Goal: Information Seeking & Learning: Learn about a topic

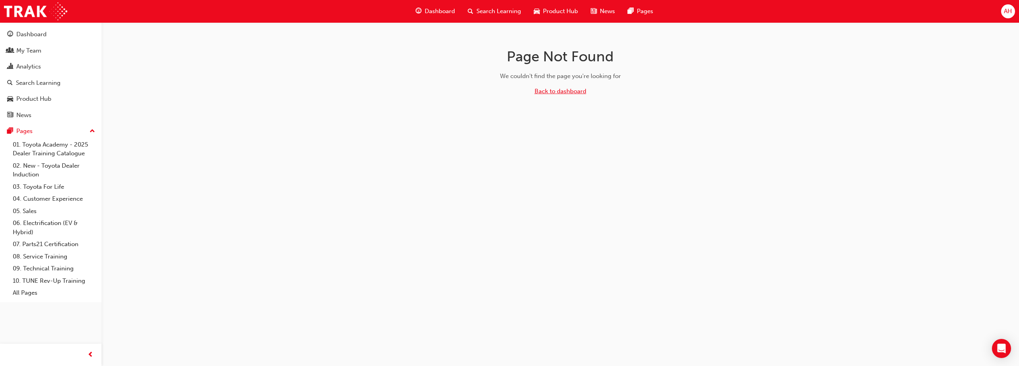
click at [566, 90] on link "Back to dashboard" at bounding box center [561, 91] width 52 height 7
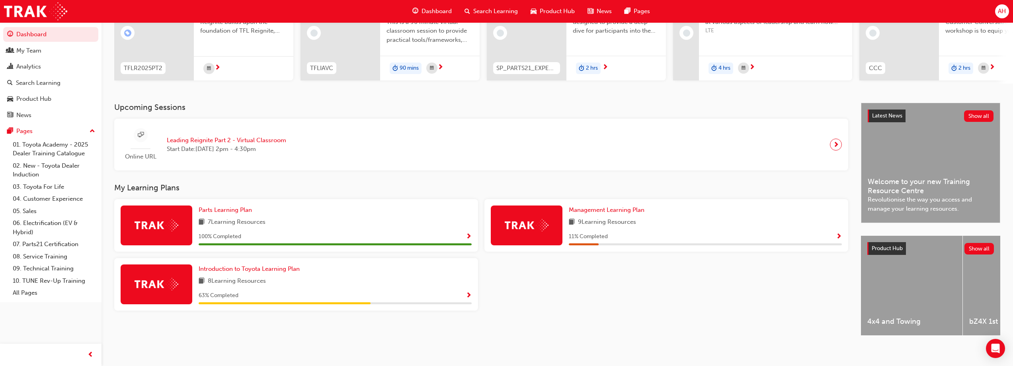
scroll to position [110, 0]
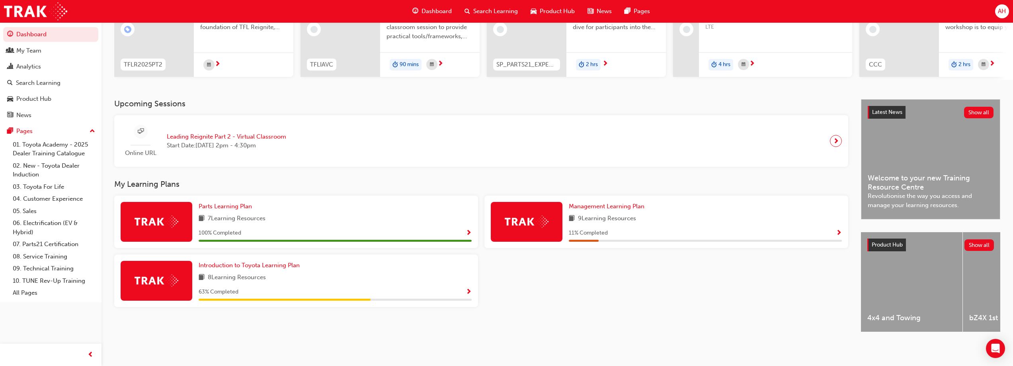
click at [839, 230] on span "Show Progress" at bounding box center [839, 233] width 6 height 7
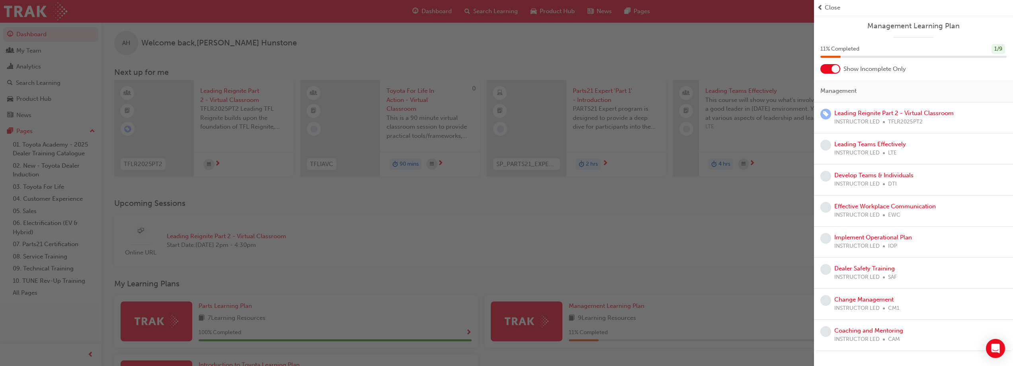
scroll to position [0, 0]
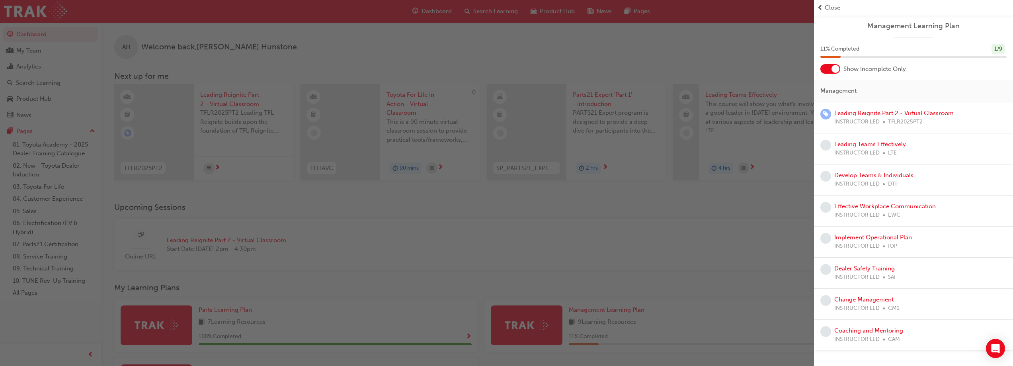
click at [822, 6] on span "prev-icon" at bounding box center [820, 7] width 6 height 9
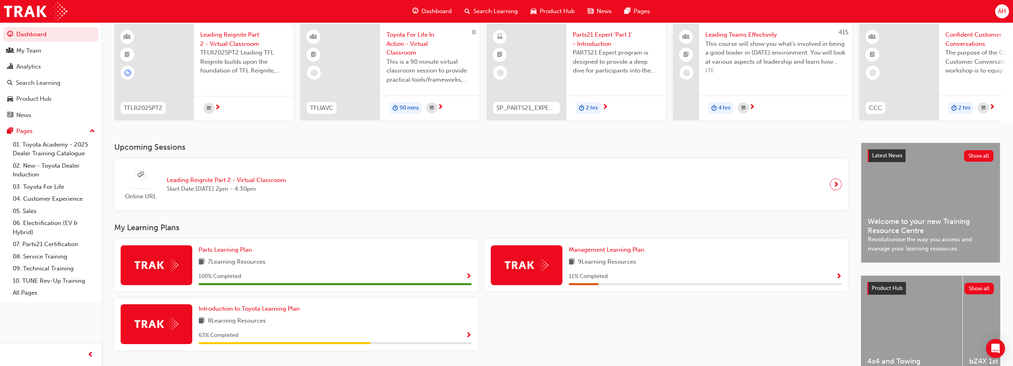
scroll to position [80, 0]
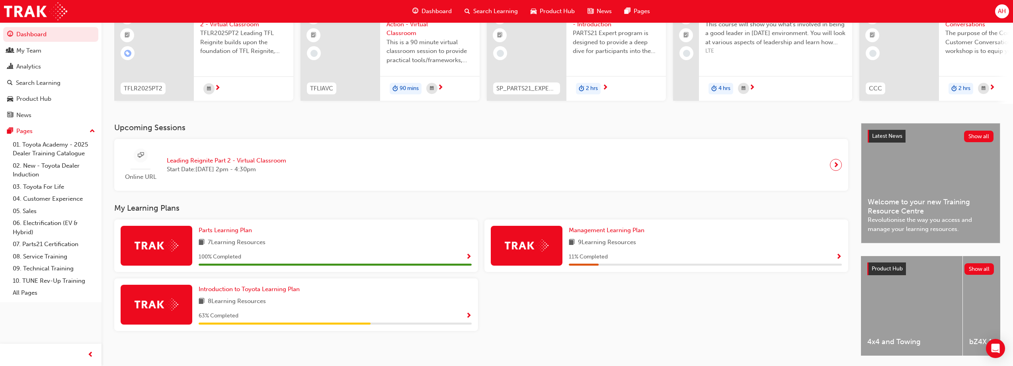
click at [469, 317] on span "Show Progress" at bounding box center [469, 316] width 6 height 7
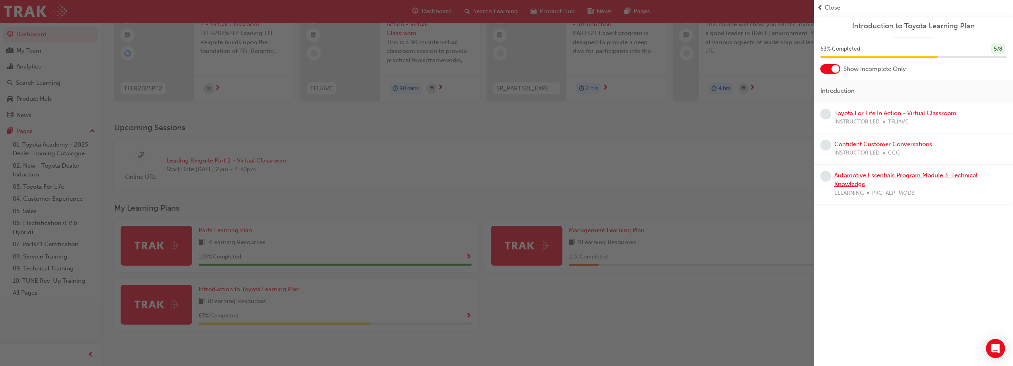
click at [897, 176] on link "Automotive Essentials Program Module 3: Technical Knowledge" at bounding box center [906, 180] width 143 height 16
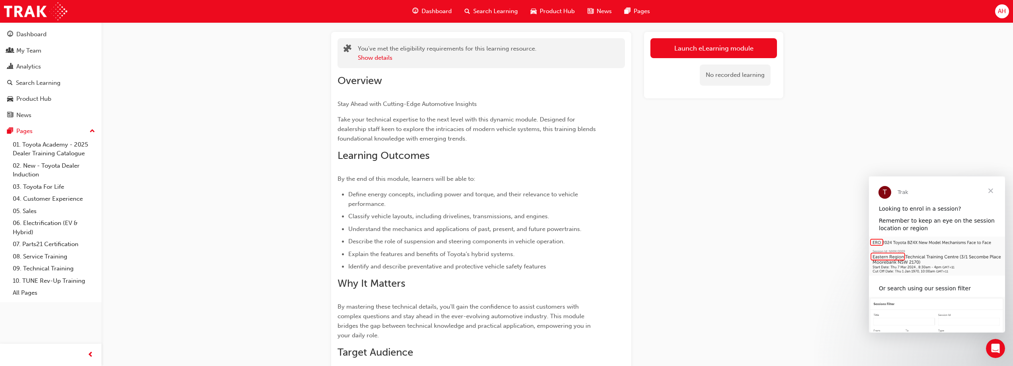
click at [991, 191] on span "Close" at bounding box center [991, 190] width 29 height 29
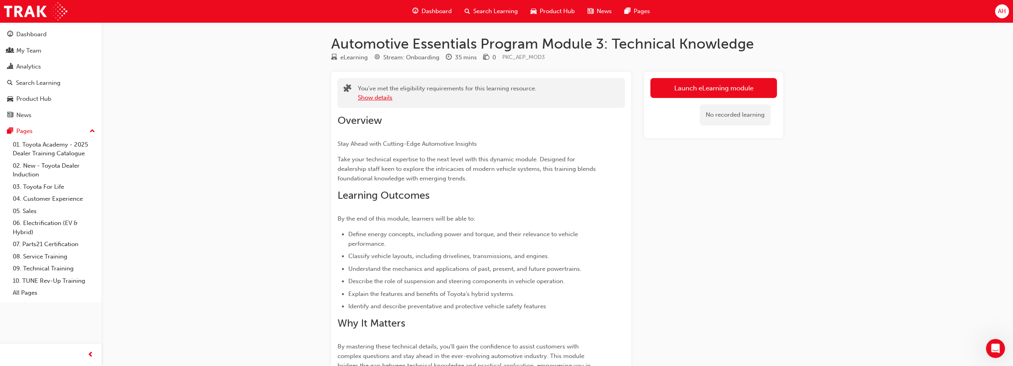
click at [376, 96] on button "Show details" at bounding box center [375, 97] width 35 height 9
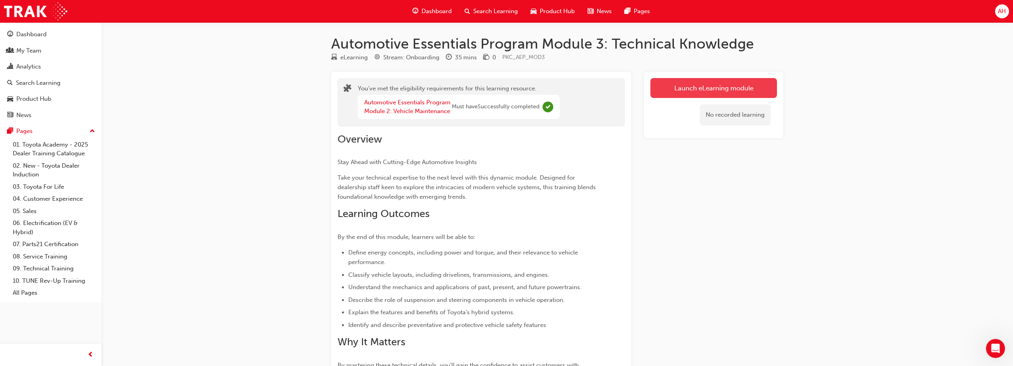
click at [725, 86] on link "Launch eLearning module" at bounding box center [714, 88] width 127 height 20
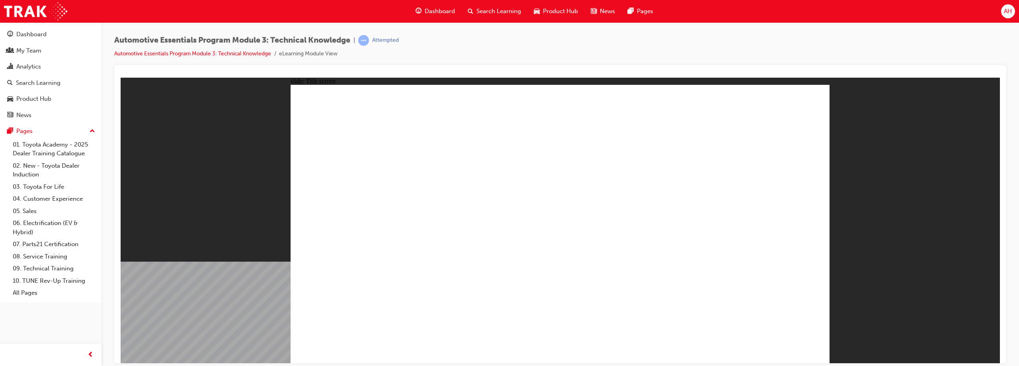
drag, startPoint x: 547, startPoint y: 343, endPoint x: 559, endPoint y: 343, distance: 12.0
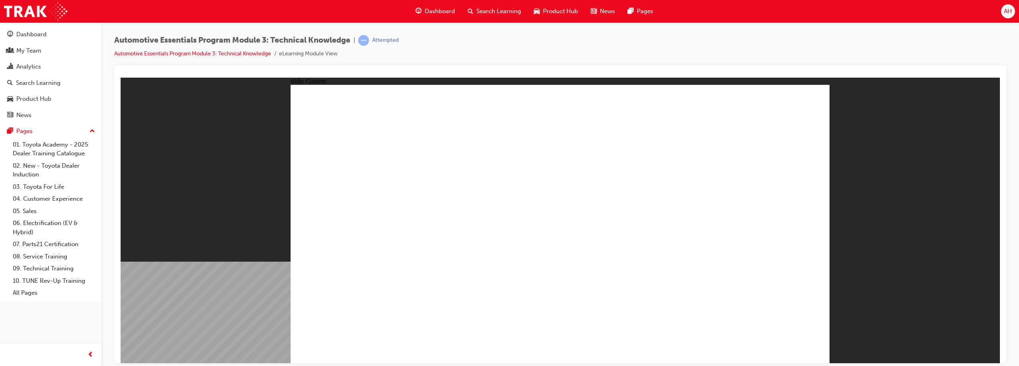
radio input "true"
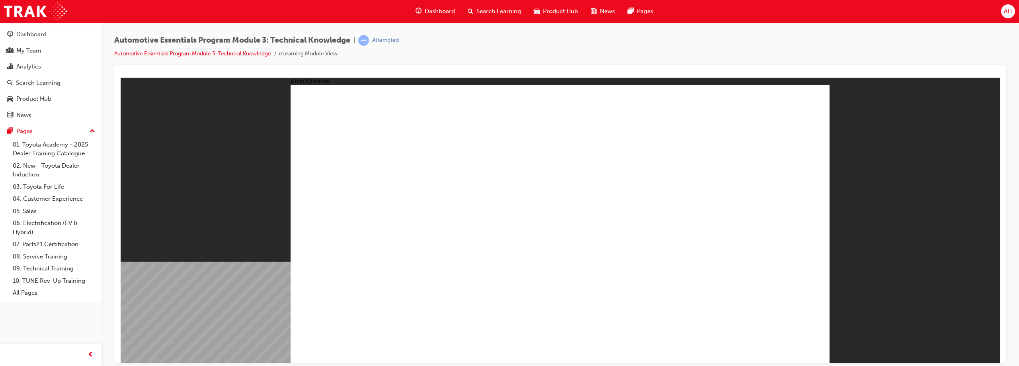
radio input "true"
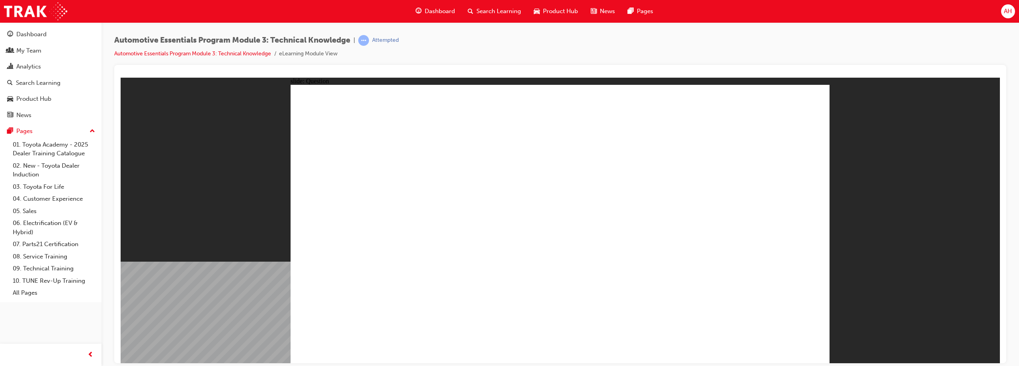
radio input "true"
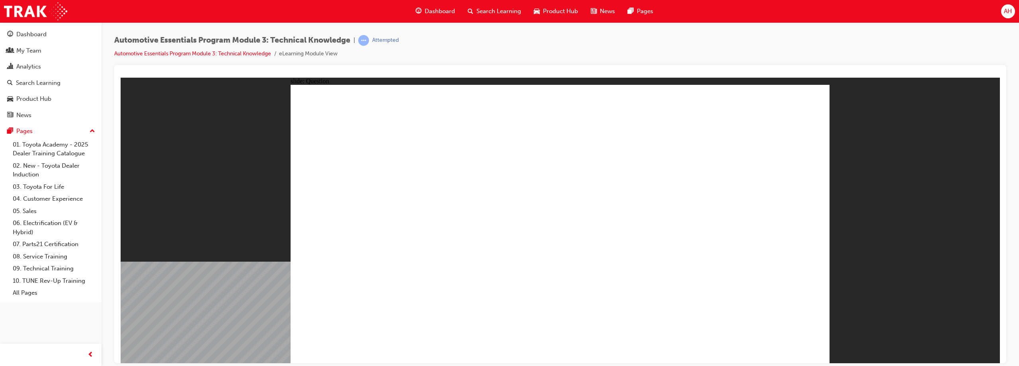
radio input "true"
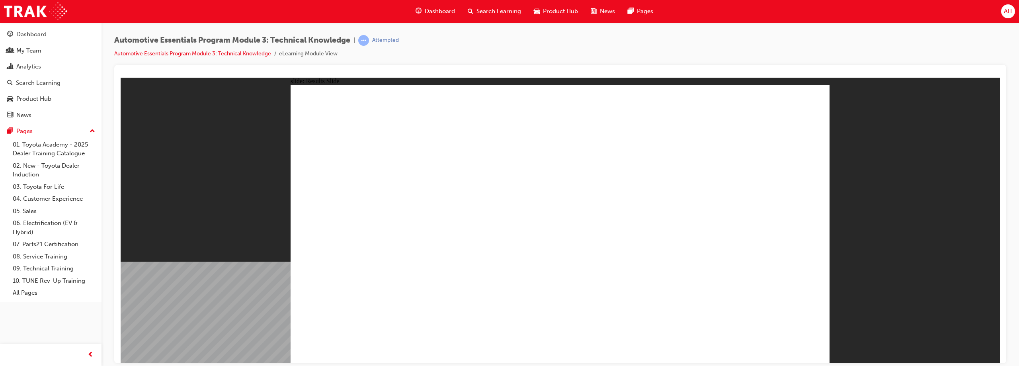
radio input "true"
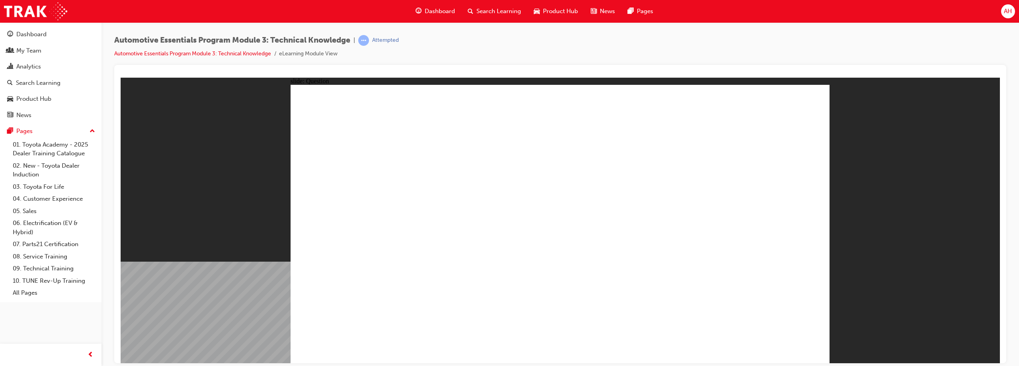
radio input "true"
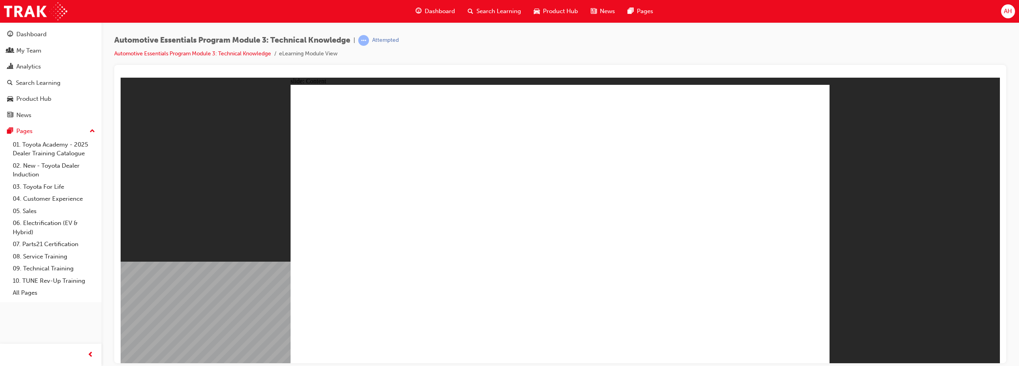
drag, startPoint x: 783, startPoint y: 117, endPoint x: 792, endPoint y: 109, distance: 12.7
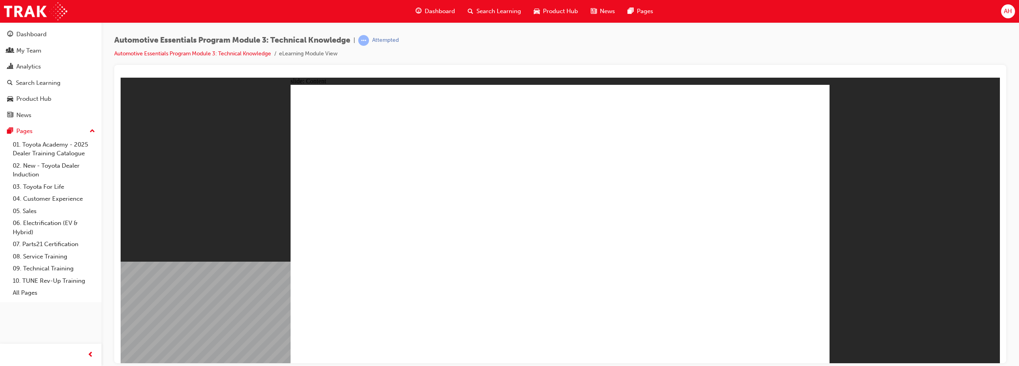
radio input "true"
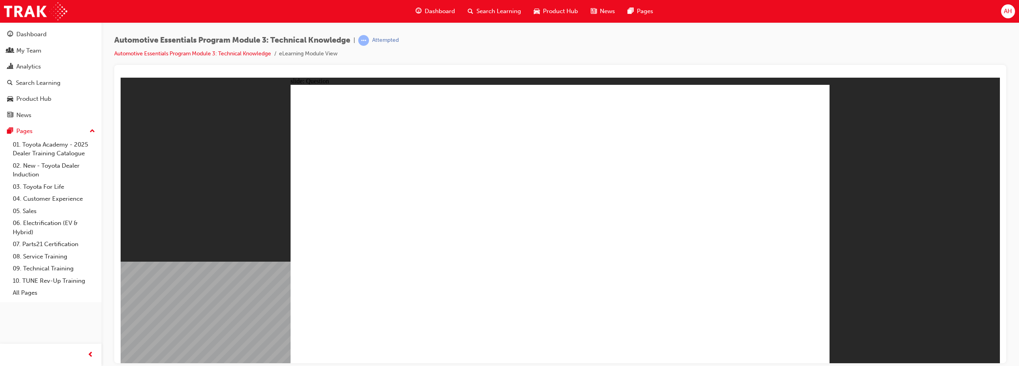
radio input "false"
radio input "true"
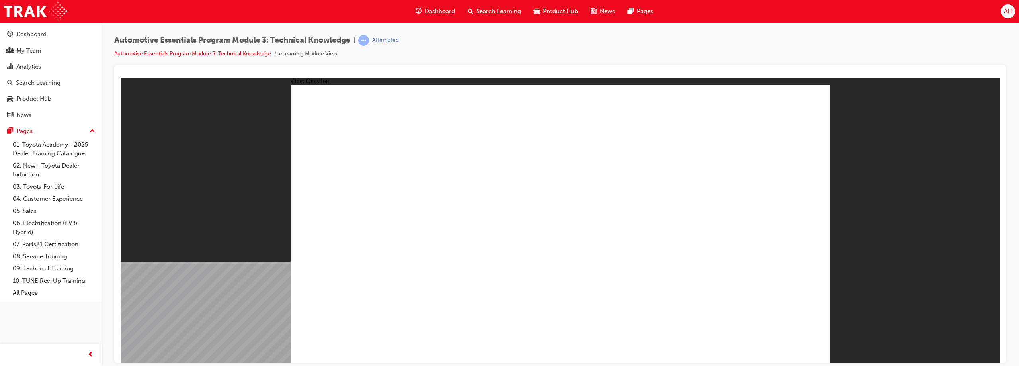
radio input "false"
radio input "true"
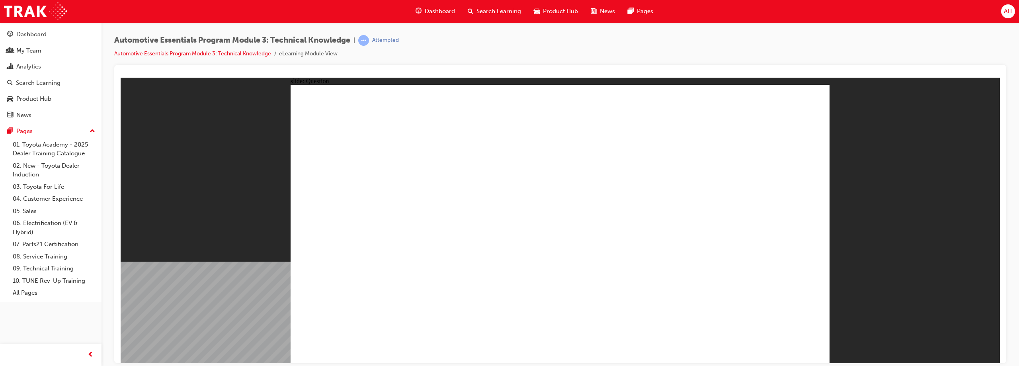
radio input "true"
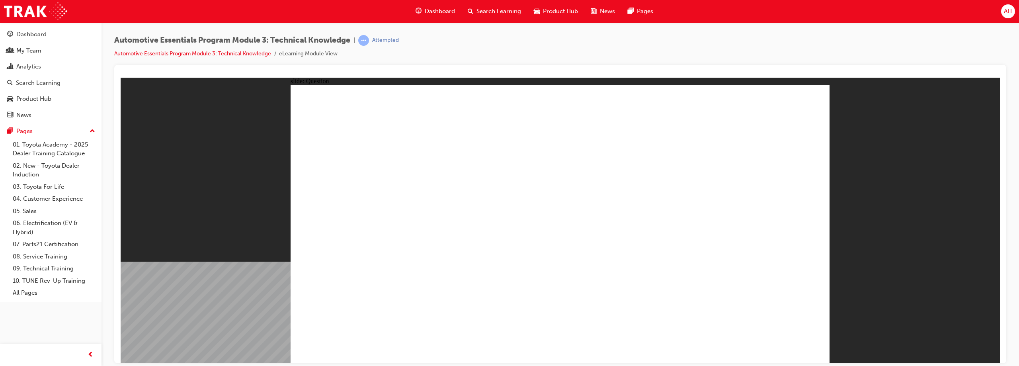
radio input "true"
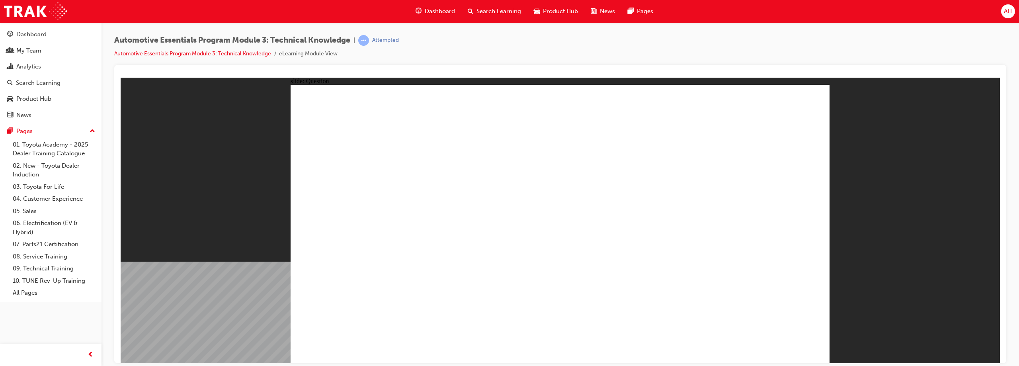
radio input "true"
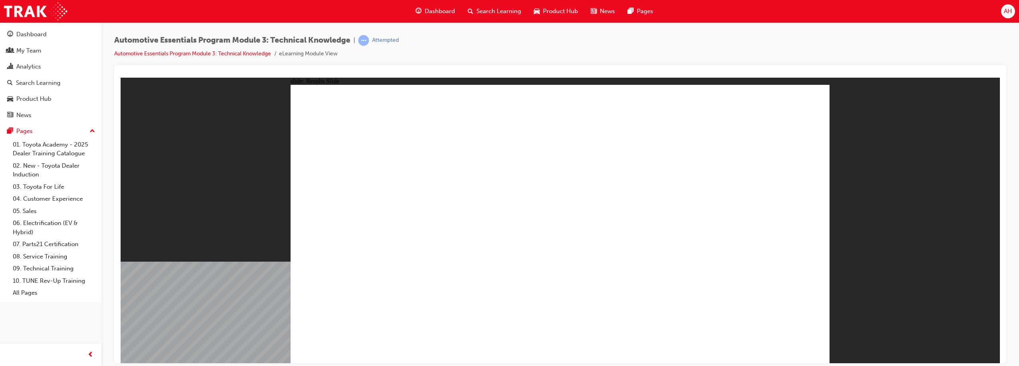
type input "227"
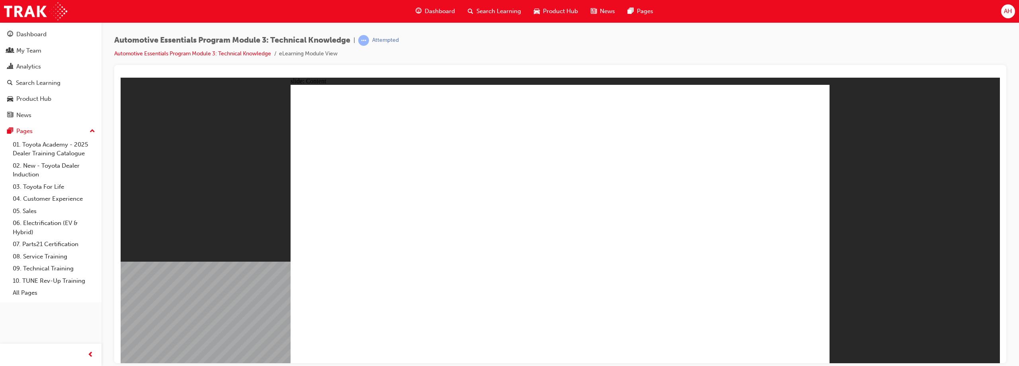
drag, startPoint x: 780, startPoint y: 99, endPoint x: 796, endPoint y: 106, distance: 16.9
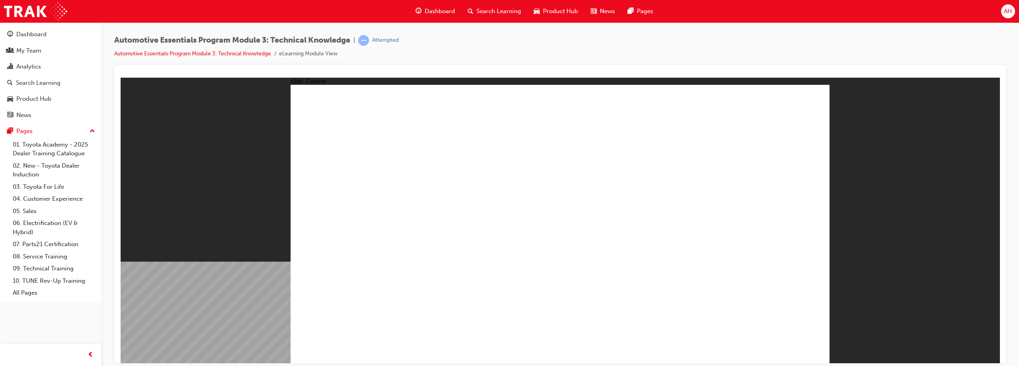
type input "20"
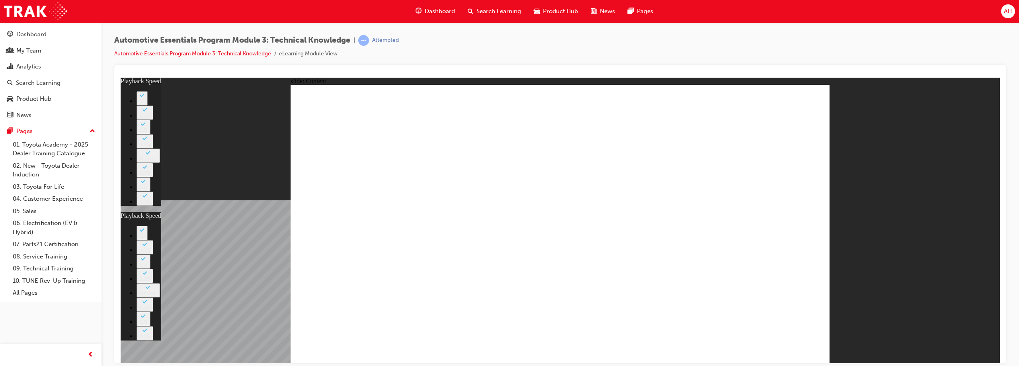
type input "15"
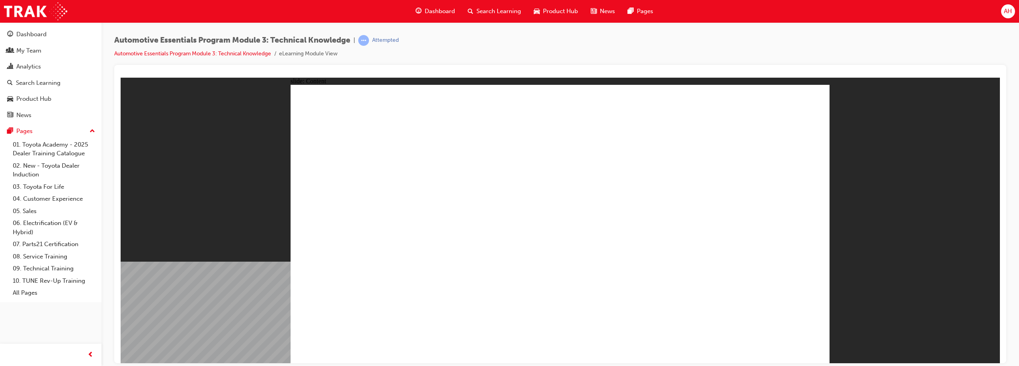
drag, startPoint x: 811, startPoint y: 111, endPoint x: 809, endPoint y: 104, distance: 6.5
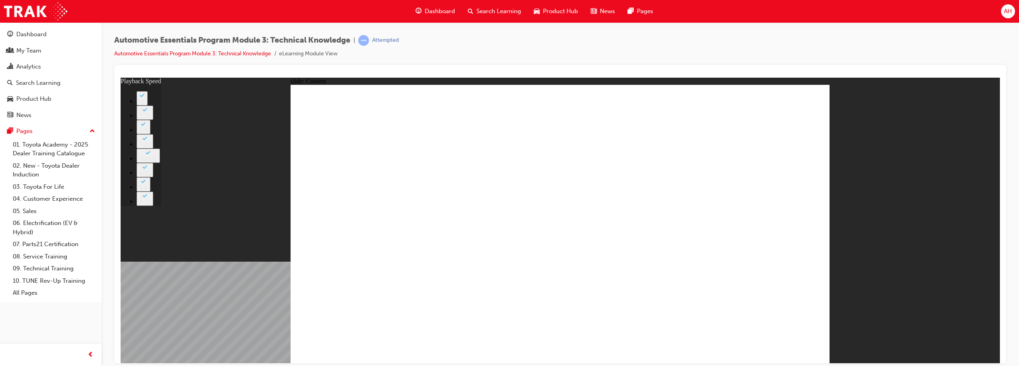
type input "18"
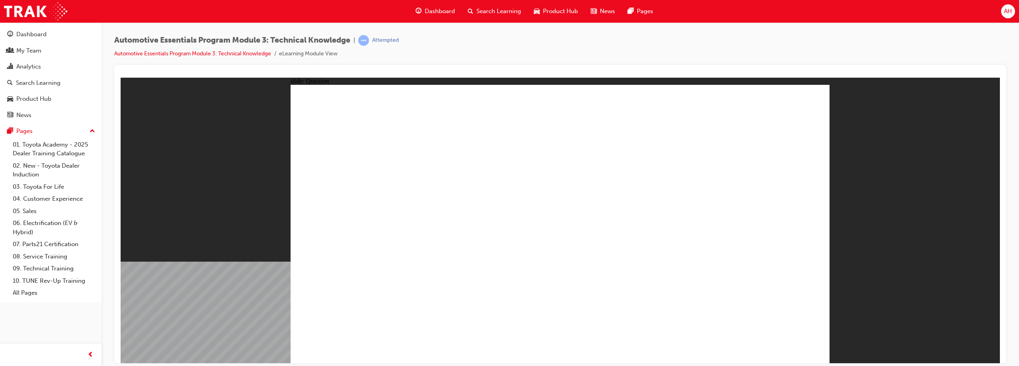
radio input "true"
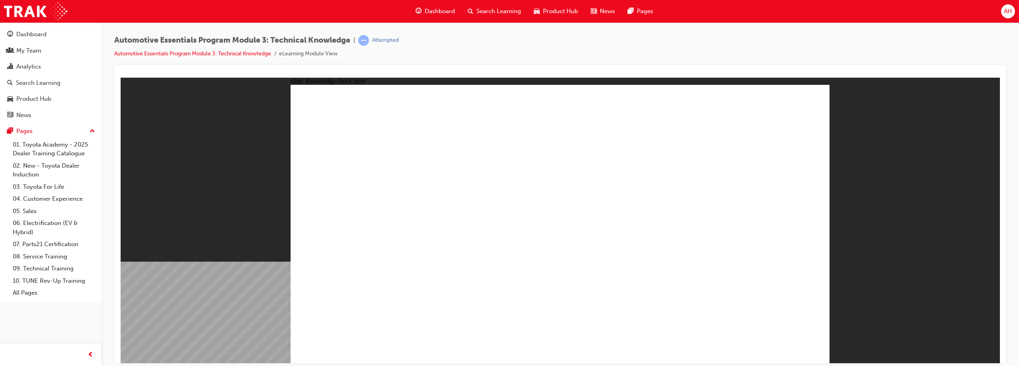
radio input "true"
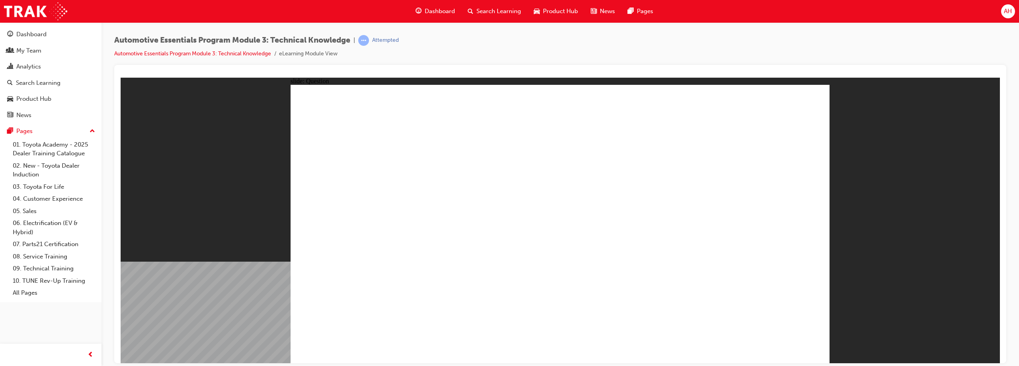
radio input "true"
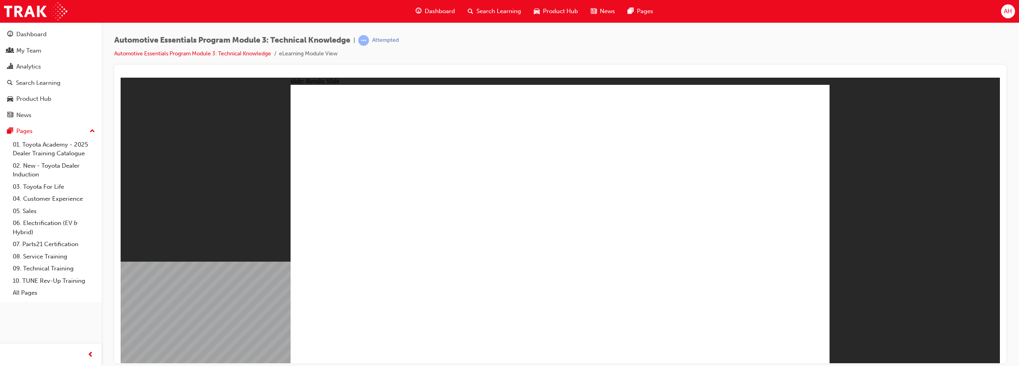
radio input "true"
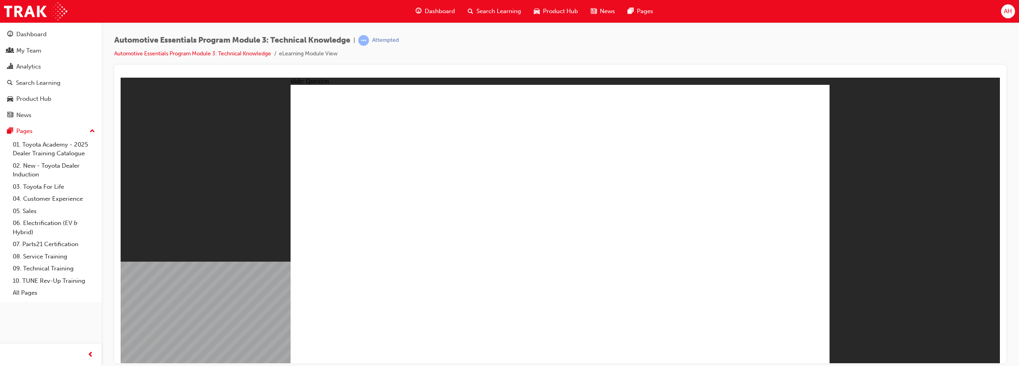
radio input "true"
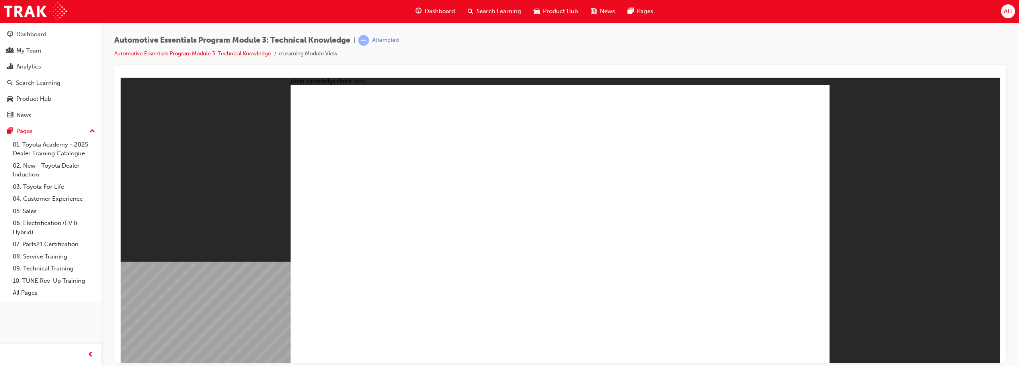
radio input "true"
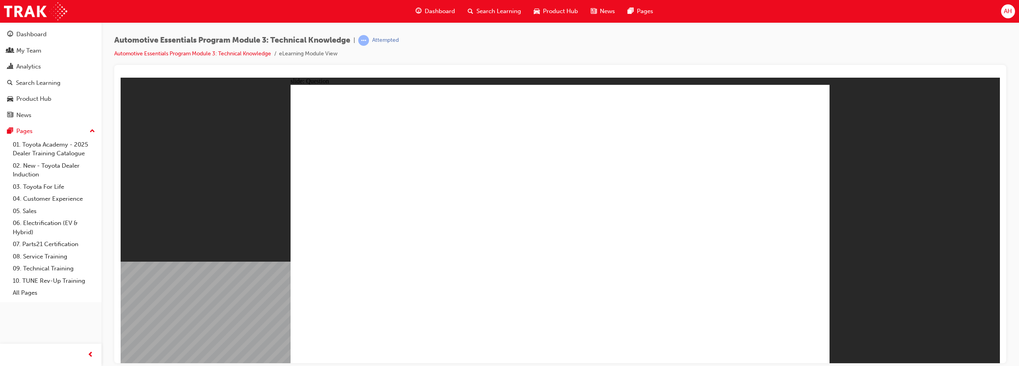
radio input "true"
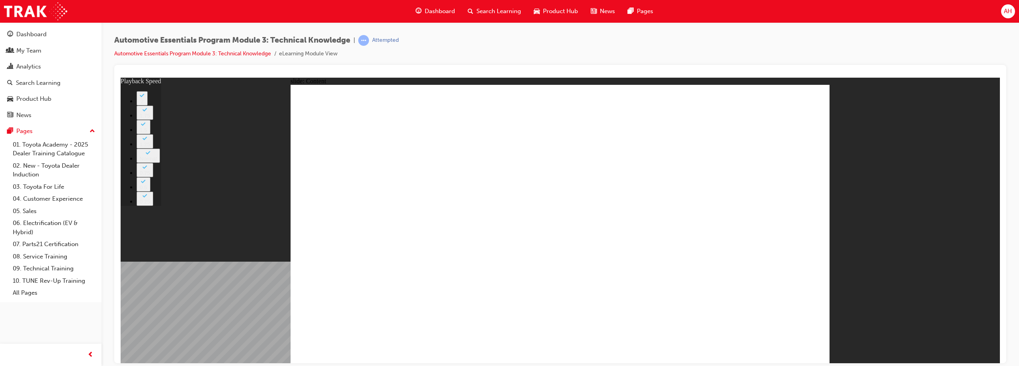
type input "8"
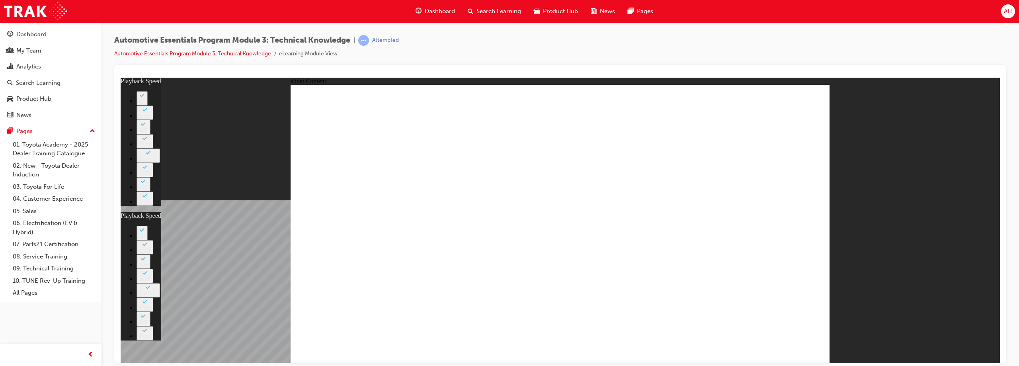
type input "135"
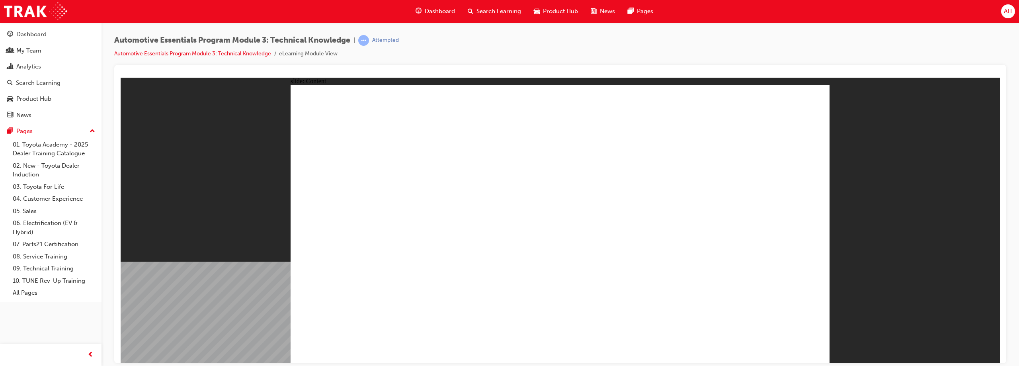
drag, startPoint x: 806, startPoint y: 336, endPoint x: 797, endPoint y: 342, distance: 10.3
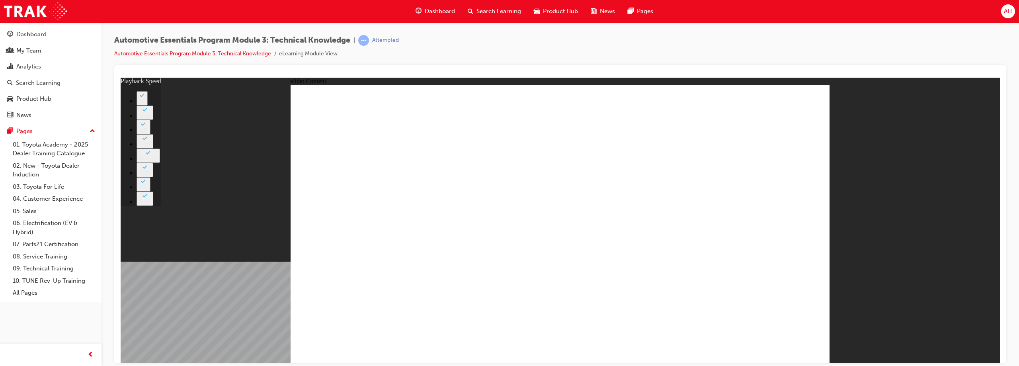
type input "7"
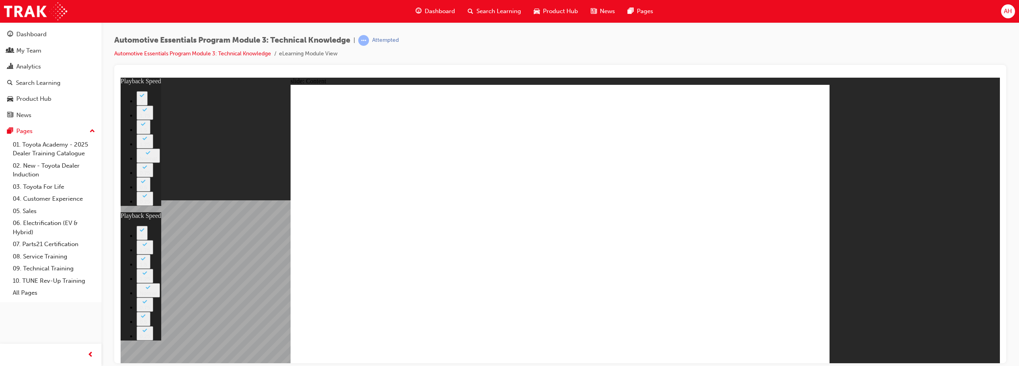
type input "105"
